Goal: Task Accomplishment & Management: Complete application form

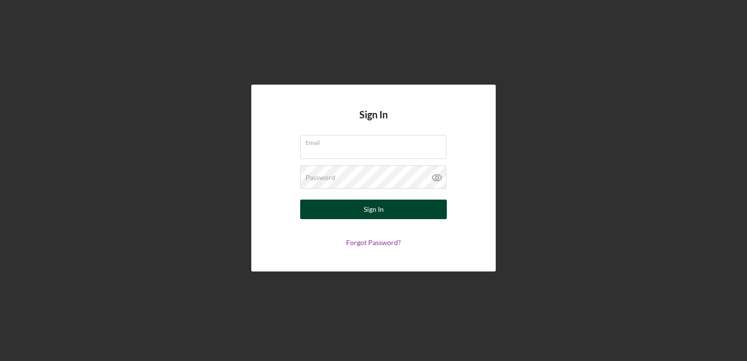
type input "[EMAIL_ADDRESS][DOMAIN_NAME]"
click at [339, 207] on button "Sign In" at bounding box center [373, 209] width 147 height 20
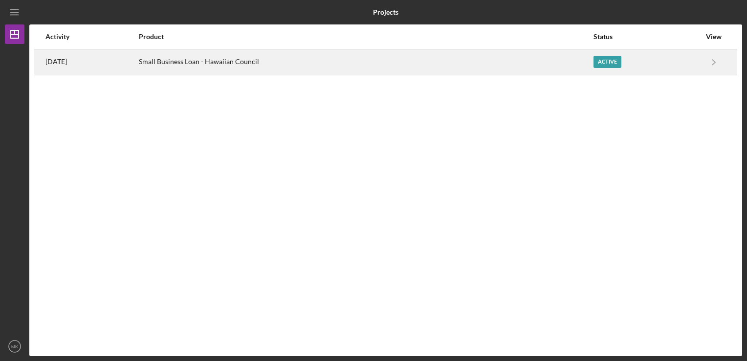
click at [181, 62] on div "Small Business Loan - Hawaiian Council" at bounding box center [366, 62] width 454 height 24
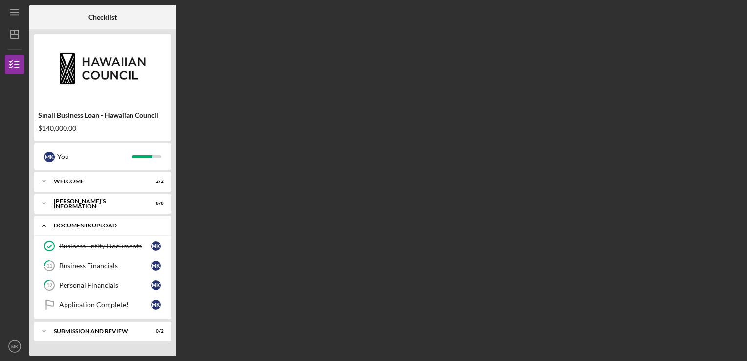
click at [86, 231] on div "Icon/Expander DOCUMENTS UPLOAD 1 / 4" at bounding box center [102, 226] width 137 height 20
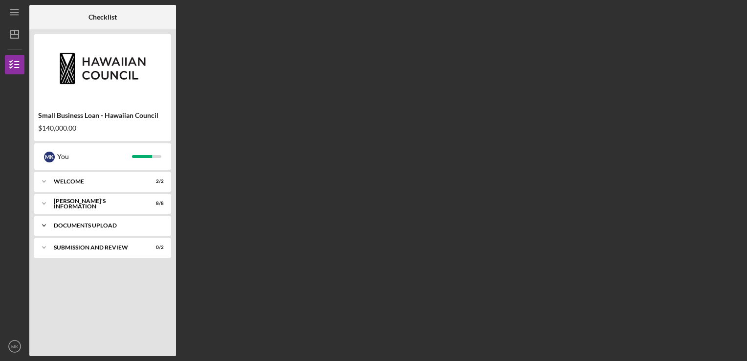
click at [94, 228] on div "DOCUMENTS UPLOAD" at bounding box center [106, 225] width 105 height 6
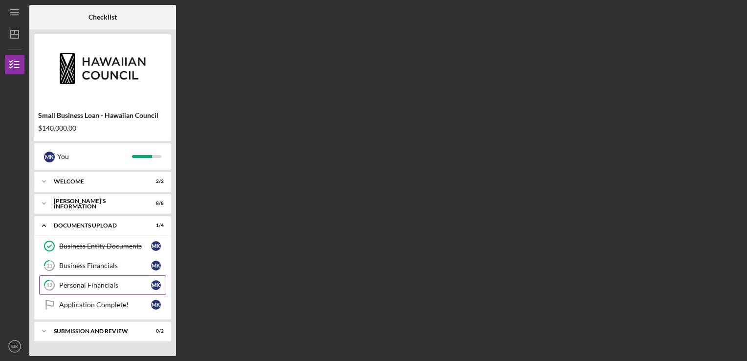
click at [103, 282] on div "Personal Financials" at bounding box center [105, 285] width 92 height 8
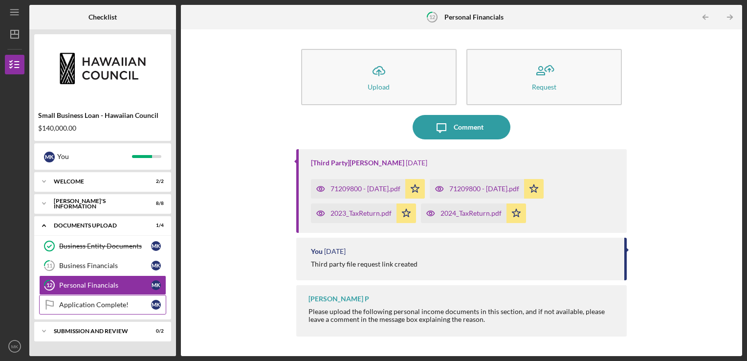
click at [86, 303] on div "Application Complete!" at bounding box center [105, 305] width 92 height 8
